Goal: Information Seeking & Learning: Learn about a topic

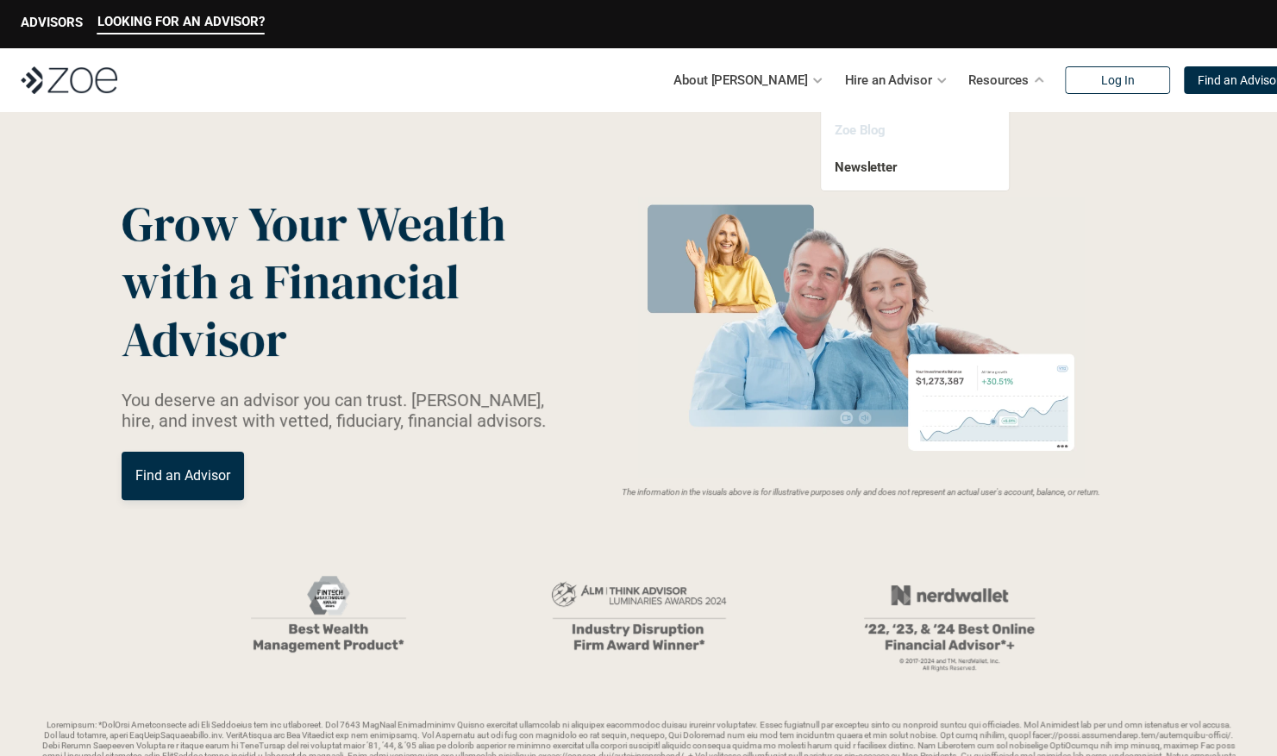
click at [869, 127] on link "Zoe Blog" at bounding box center [860, 130] width 51 height 16
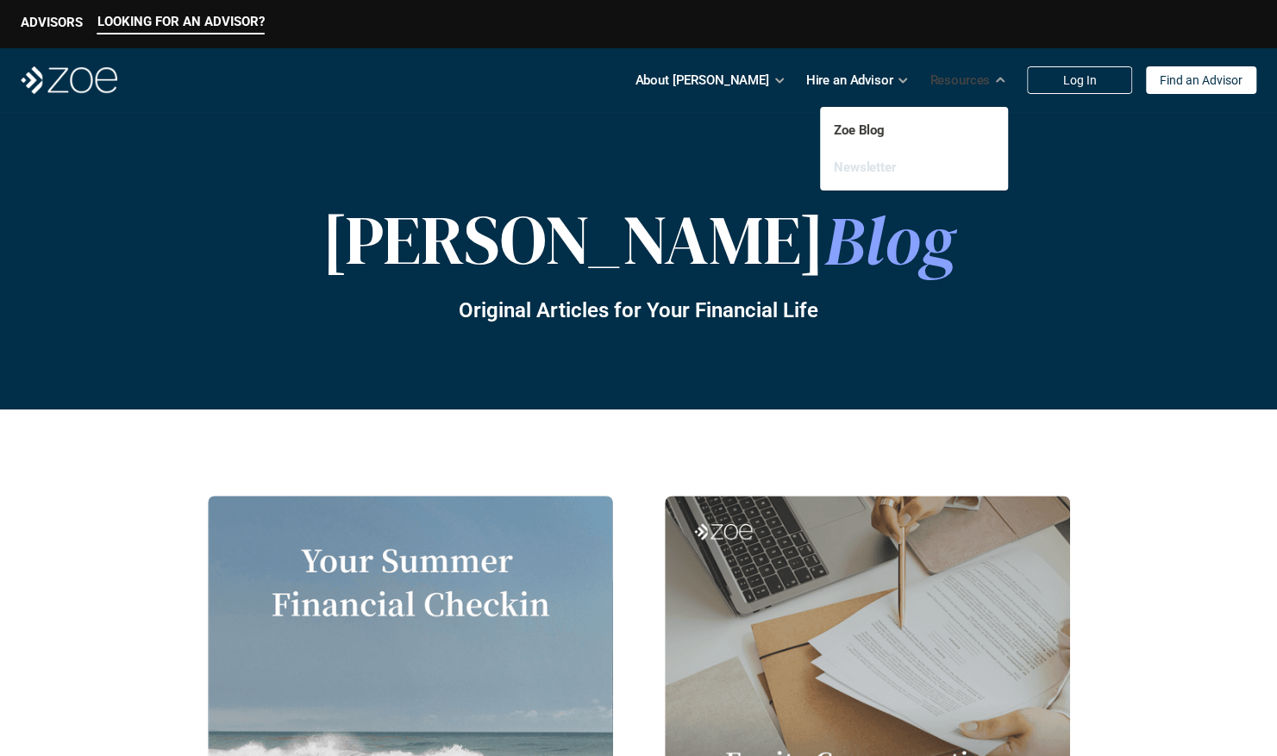
click at [874, 162] on link "Newsletter" at bounding box center [865, 168] width 63 height 16
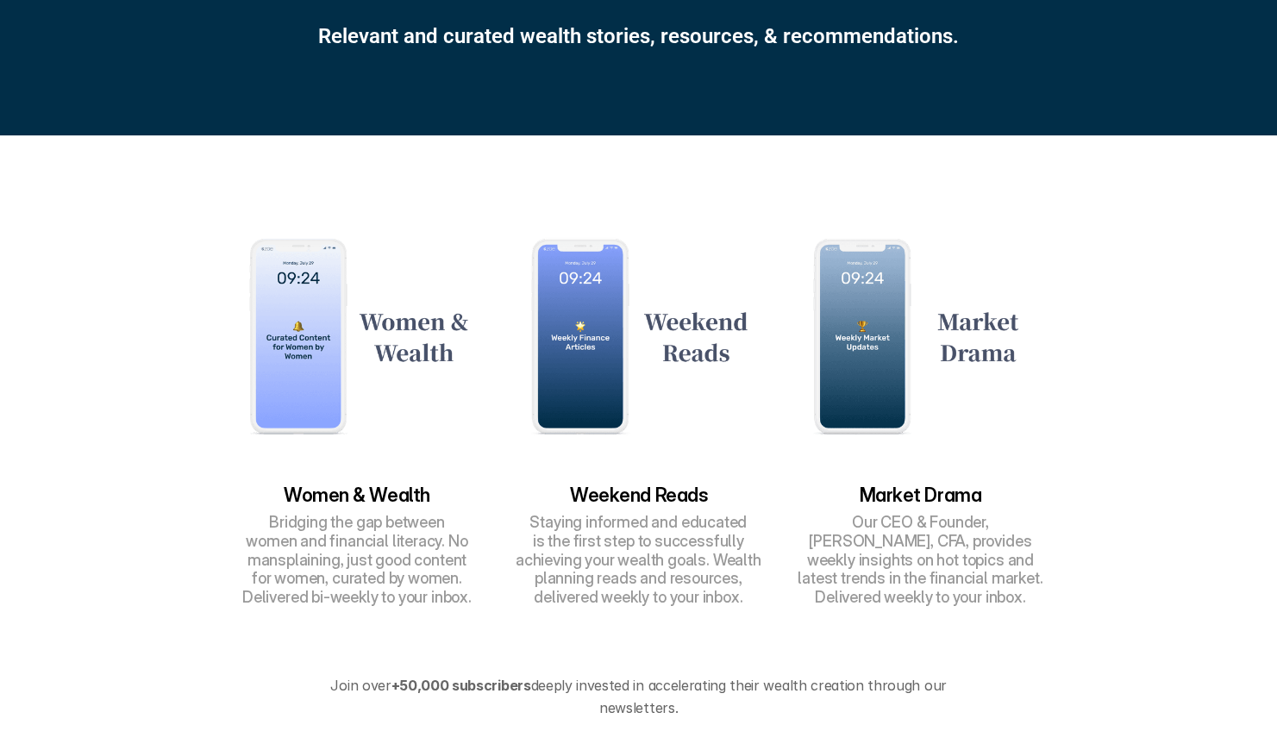
scroll to position [345, 0]
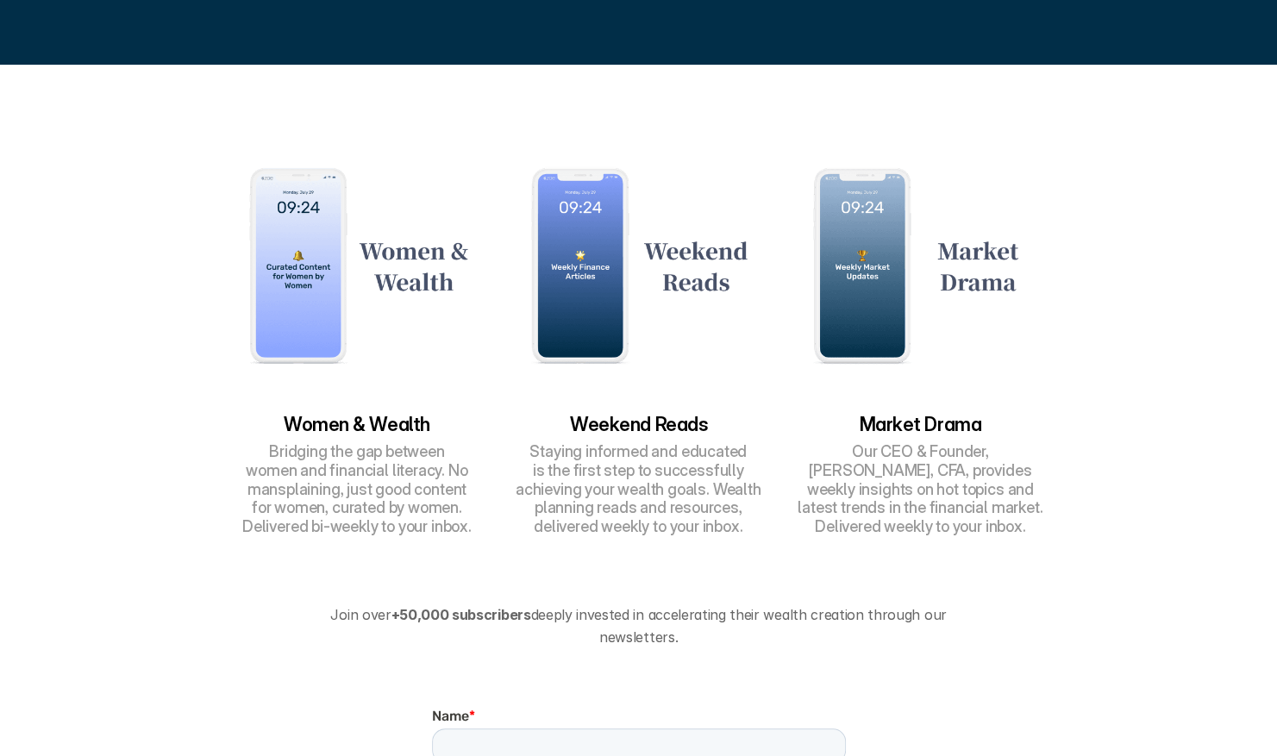
click at [883, 312] on img at bounding box center [920, 266] width 265 height 264
click at [604, 238] on img at bounding box center [638, 266] width 265 height 264
click at [302, 253] on img at bounding box center [356, 266] width 265 height 264
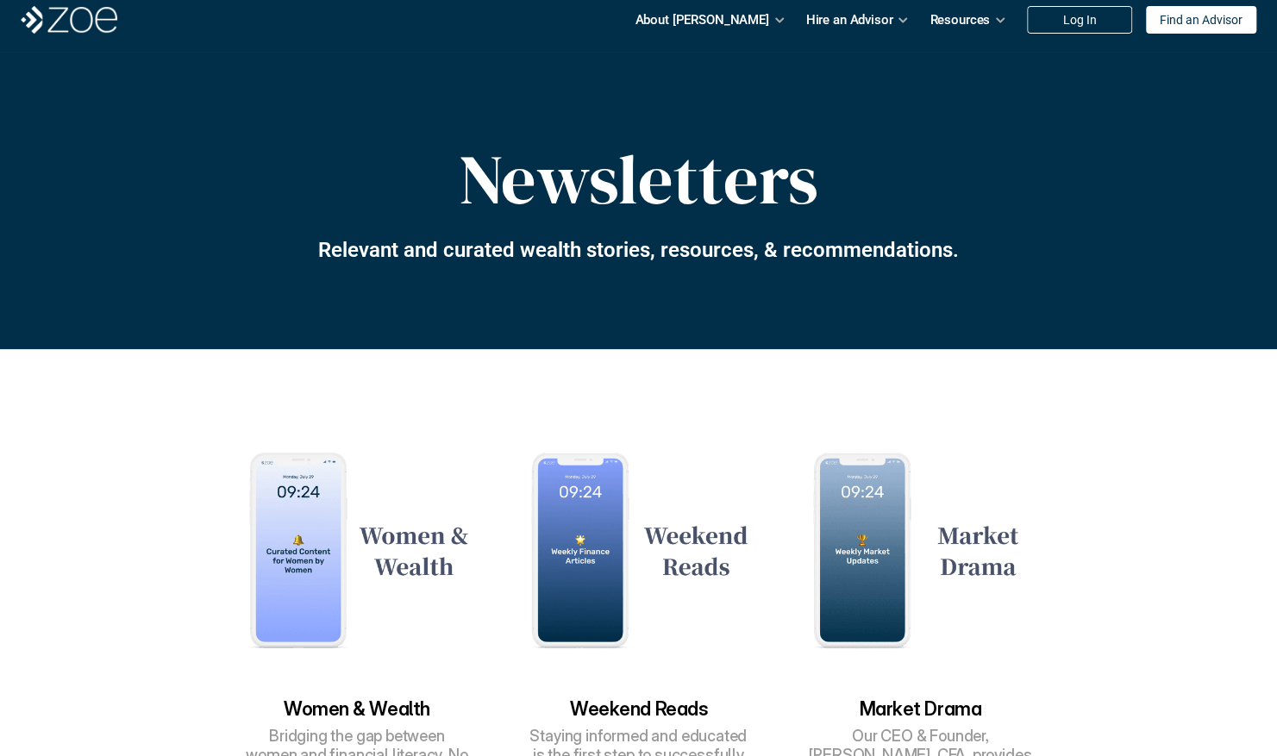
scroll to position [0, 0]
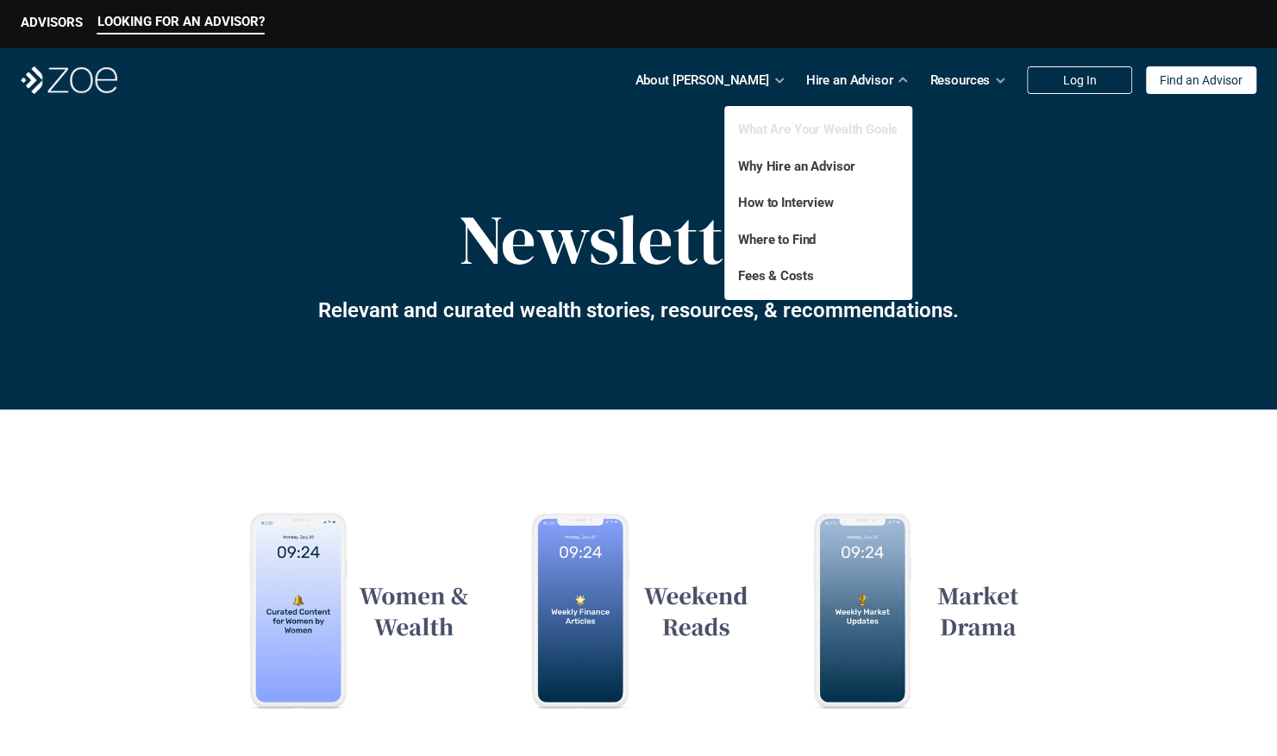
click at [871, 126] on link "What Are Your Wealth Goals" at bounding box center [818, 130] width 160 height 16
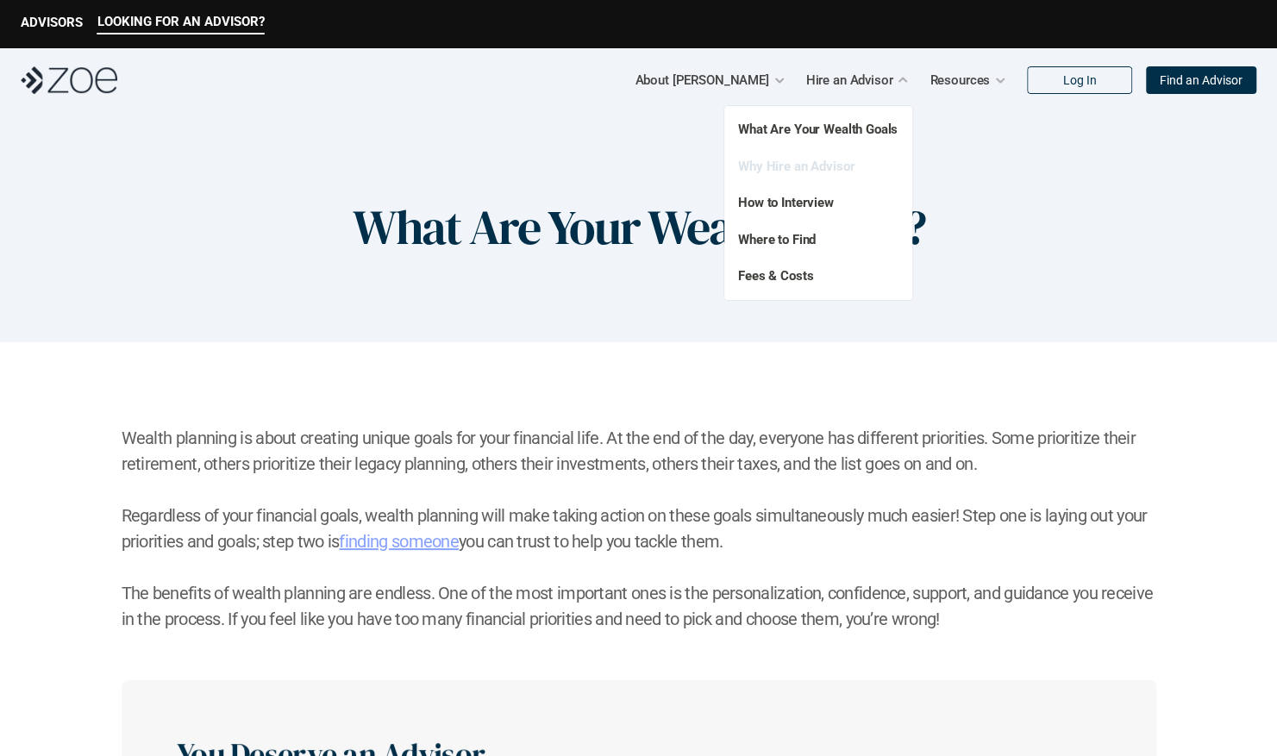
click at [823, 167] on link "Why Hire an Advisor" at bounding box center [796, 167] width 116 height 16
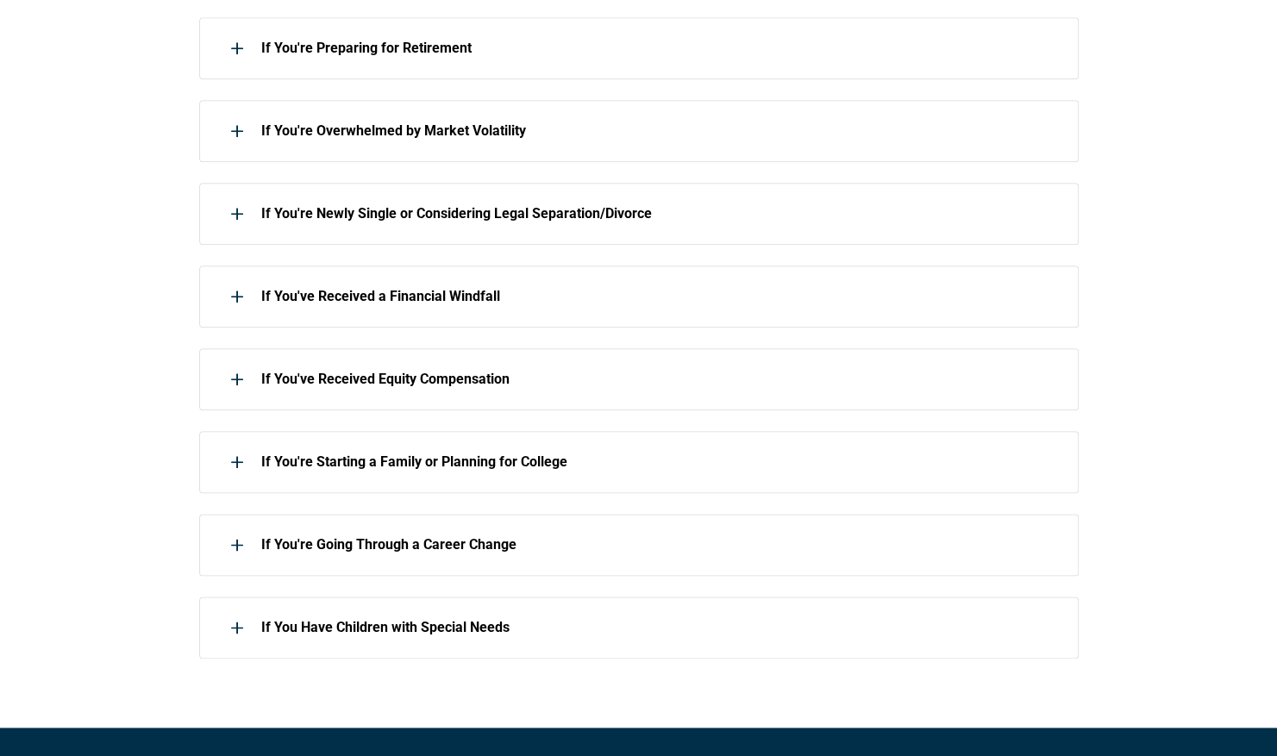
scroll to position [776, 0]
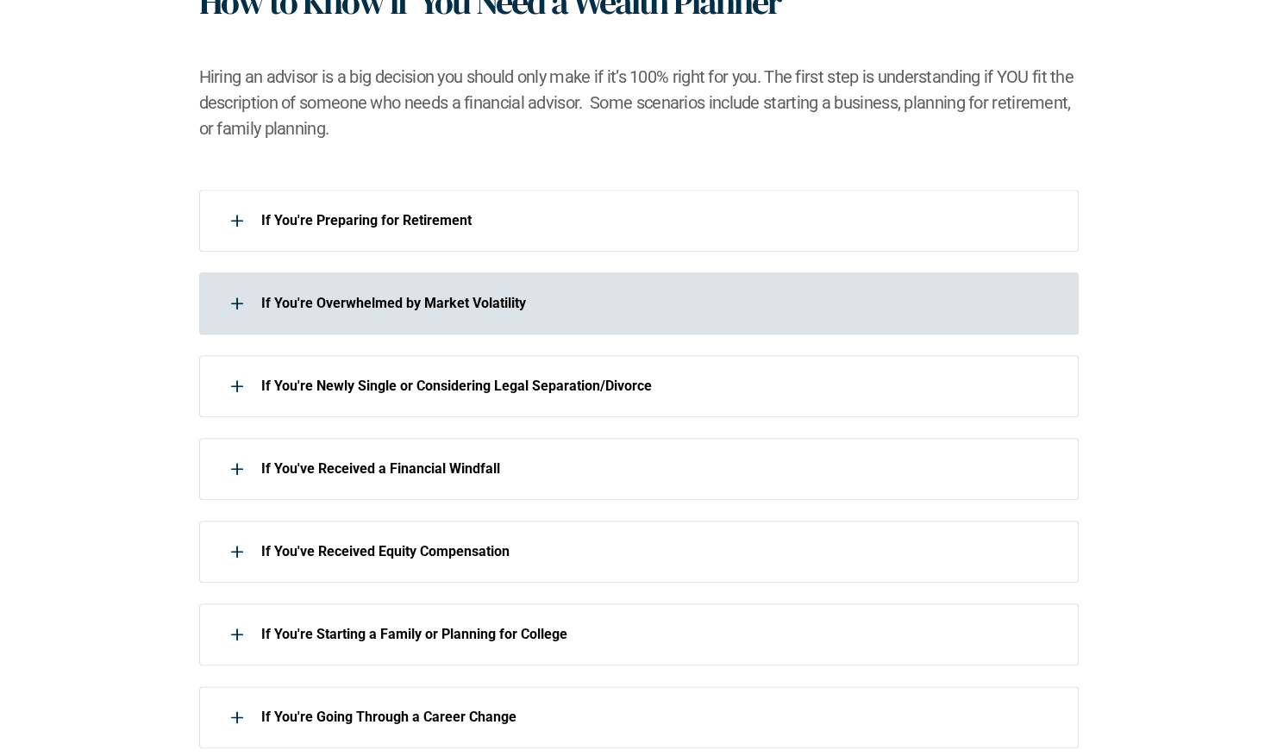
click at [532, 302] on p "If You're Overwhelmed by Market Volatility" at bounding box center [658, 303] width 795 height 16
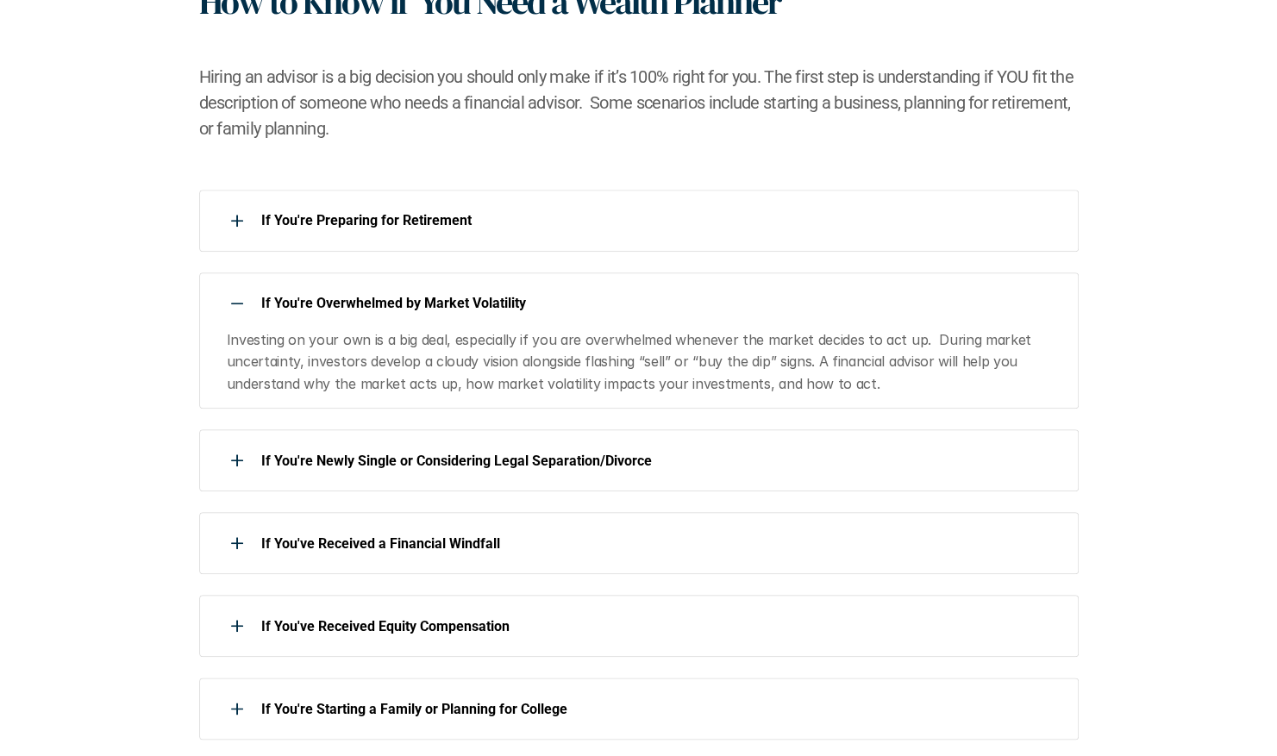
click at [532, 302] on p "If You're Overwhelmed by Market Volatility" at bounding box center [658, 303] width 795 height 16
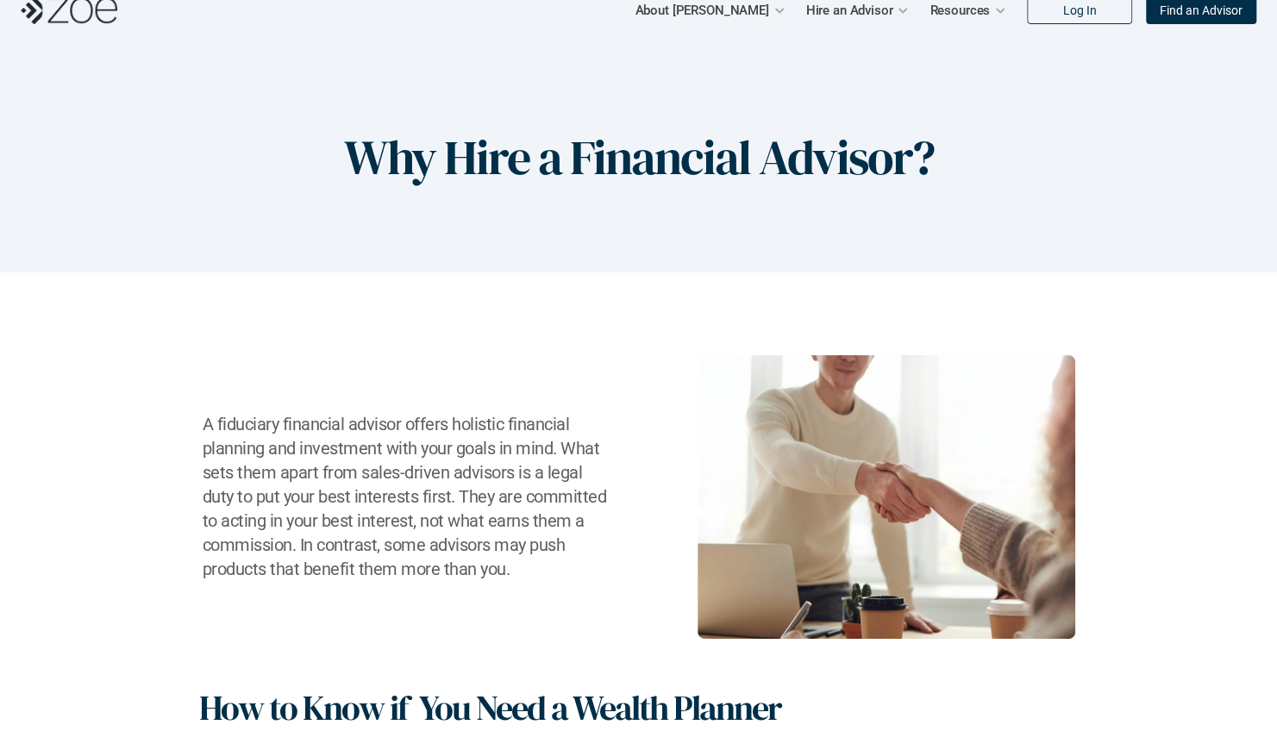
scroll to position [0, 0]
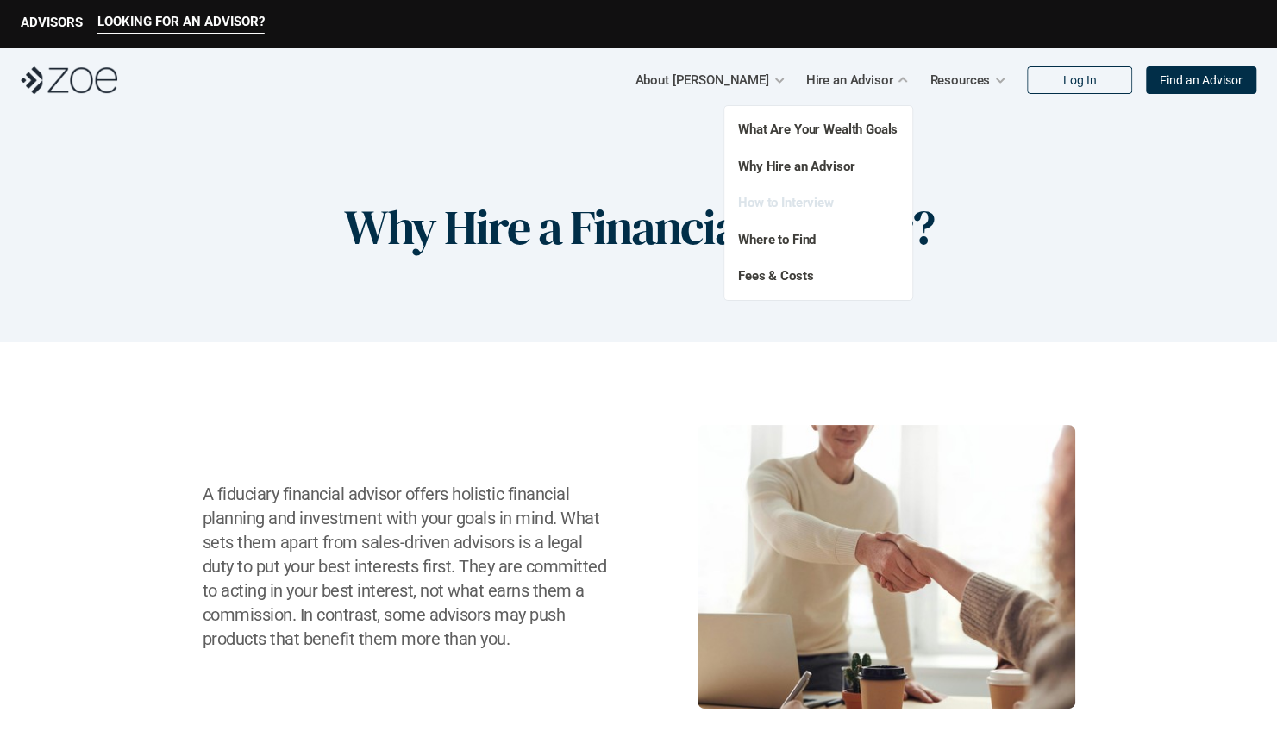
click at [795, 200] on link "How to Interview" at bounding box center [786, 203] width 96 height 16
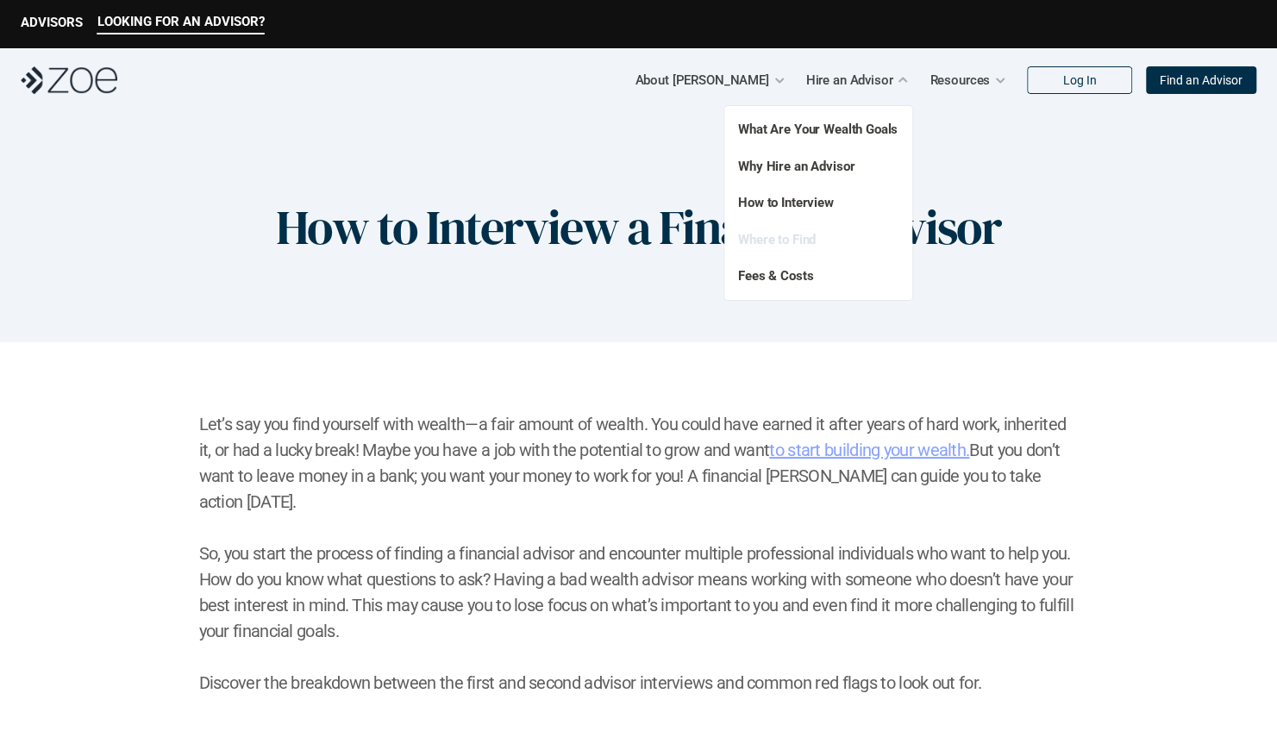
click at [805, 236] on link "Where to Find" at bounding box center [777, 240] width 78 height 16
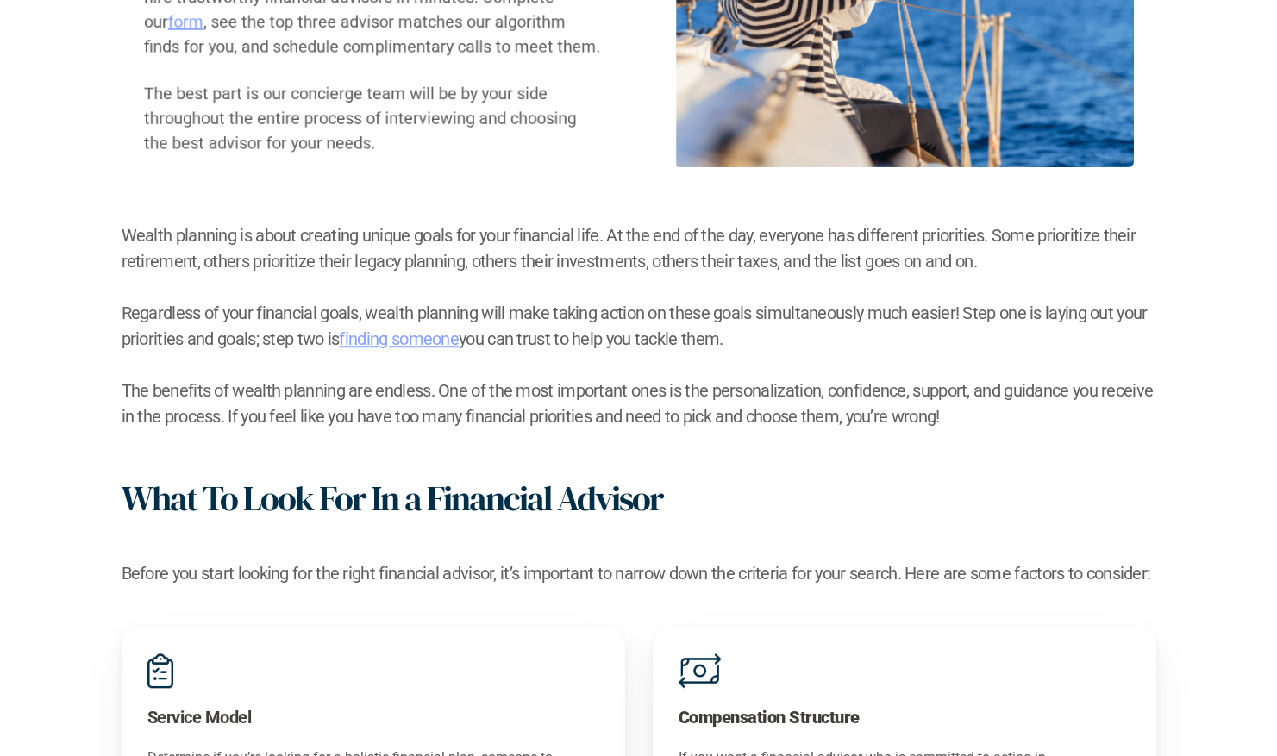
scroll to position [345, 0]
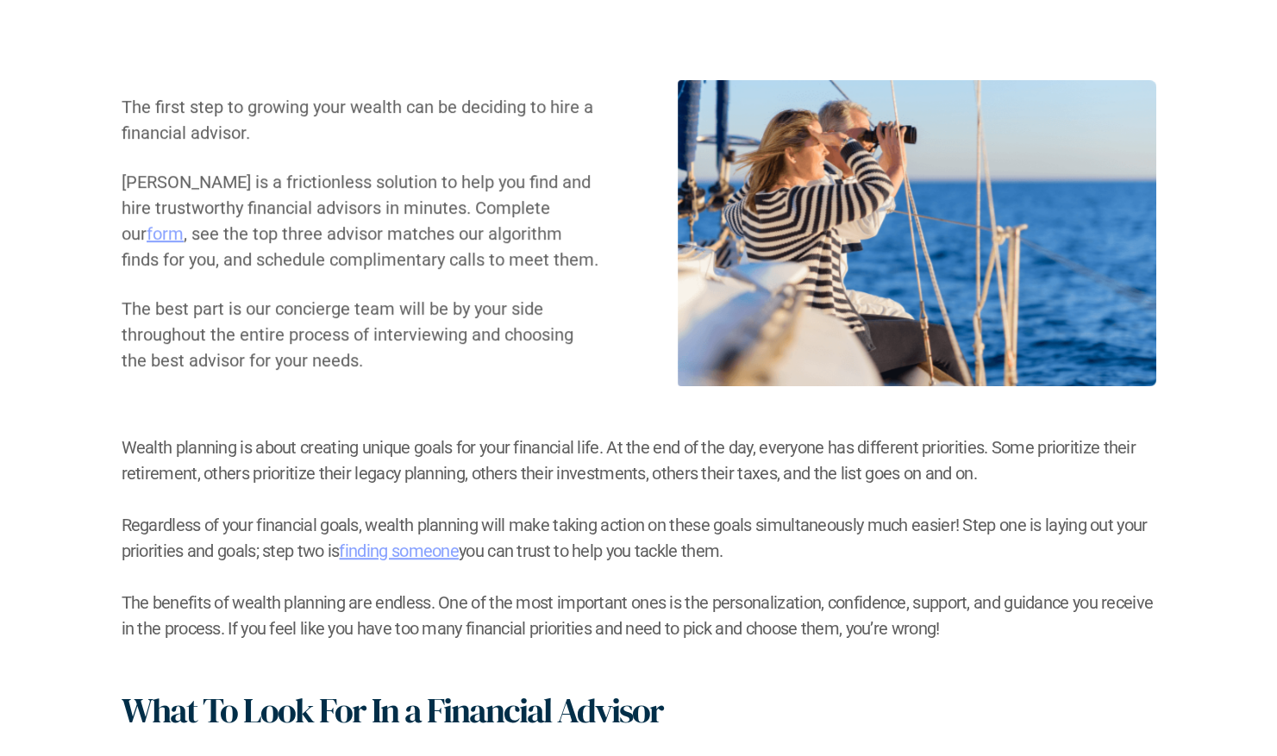
click at [184, 223] on link "form" at bounding box center [165, 233] width 37 height 21
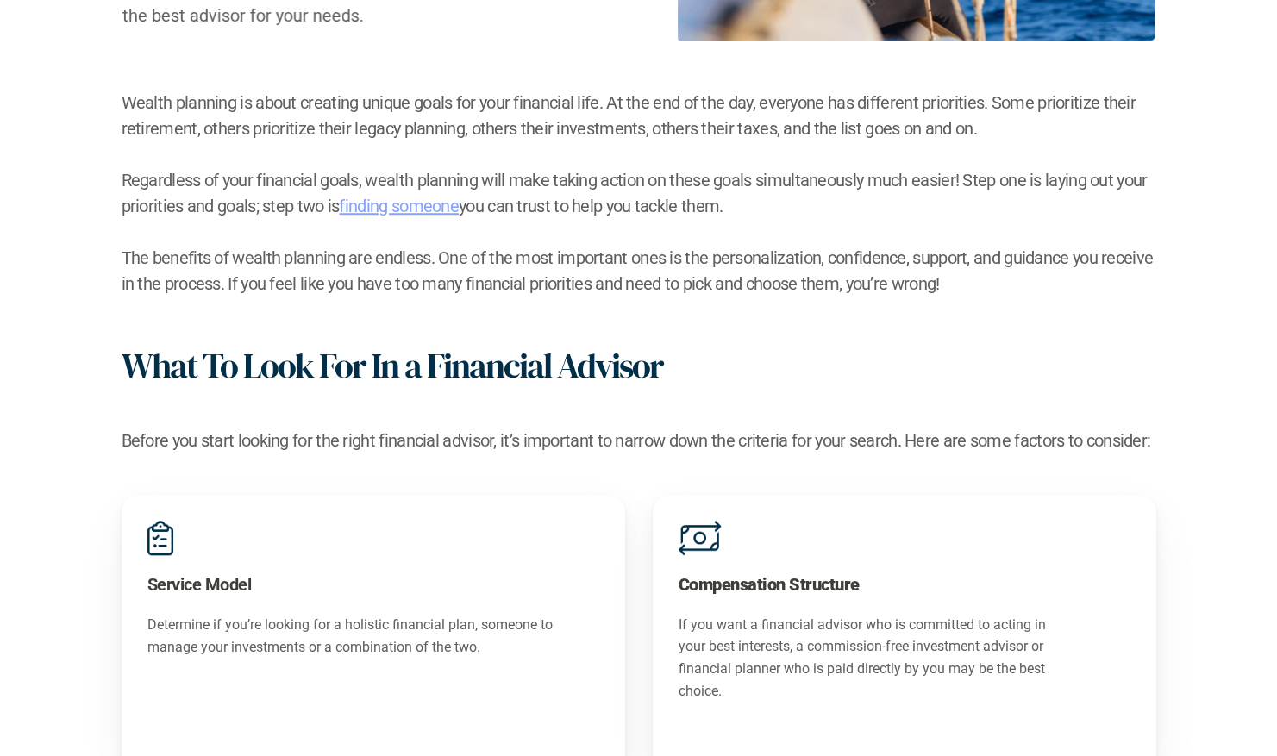
scroll to position [0, 0]
